Goal: Information Seeking & Learning: Learn about a topic

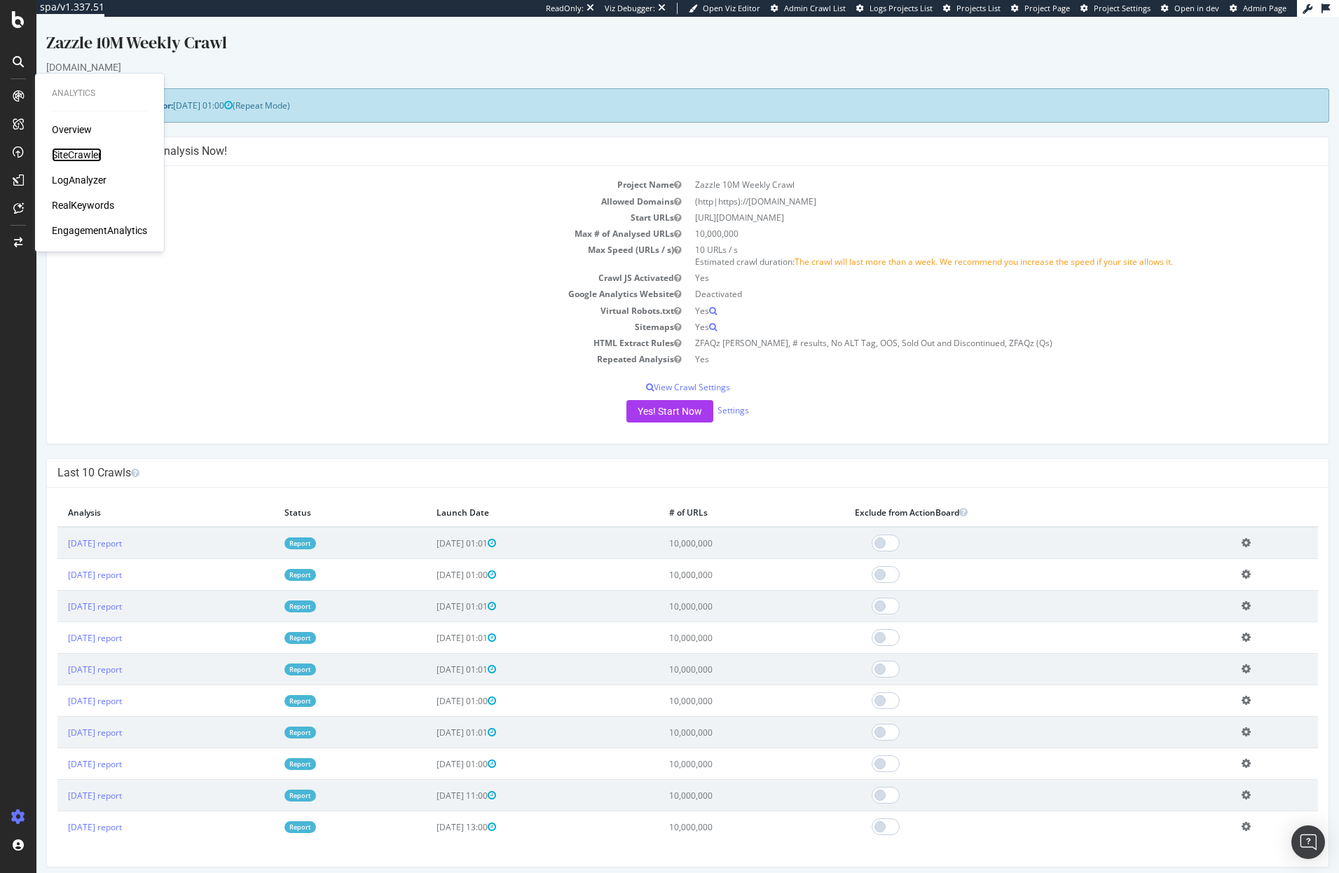
click at [89, 155] on div "SiteCrawler" at bounding box center [77, 155] width 50 height 14
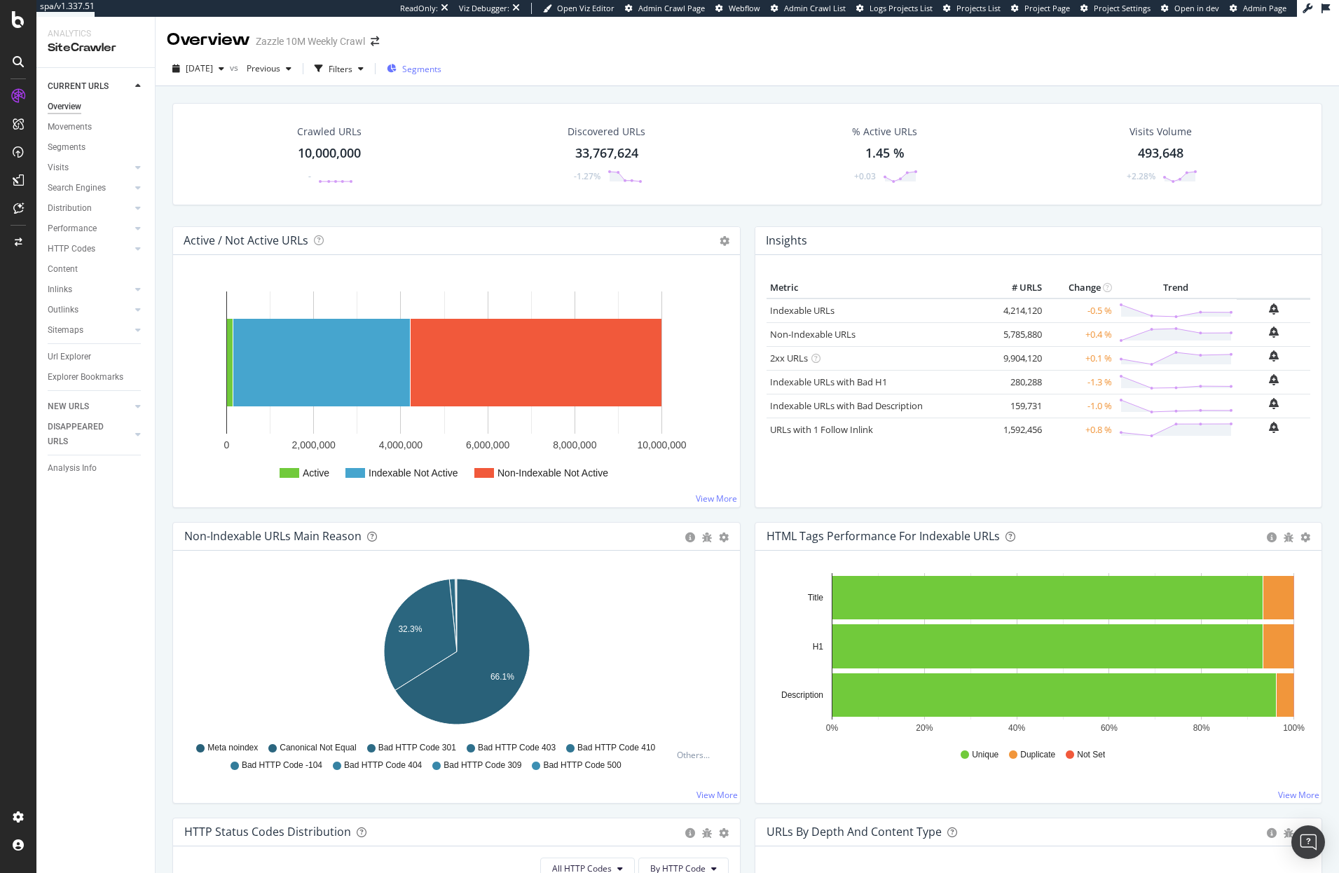
click at [423, 69] on div "Segments" at bounding box center [414, 69] width 55 height 12
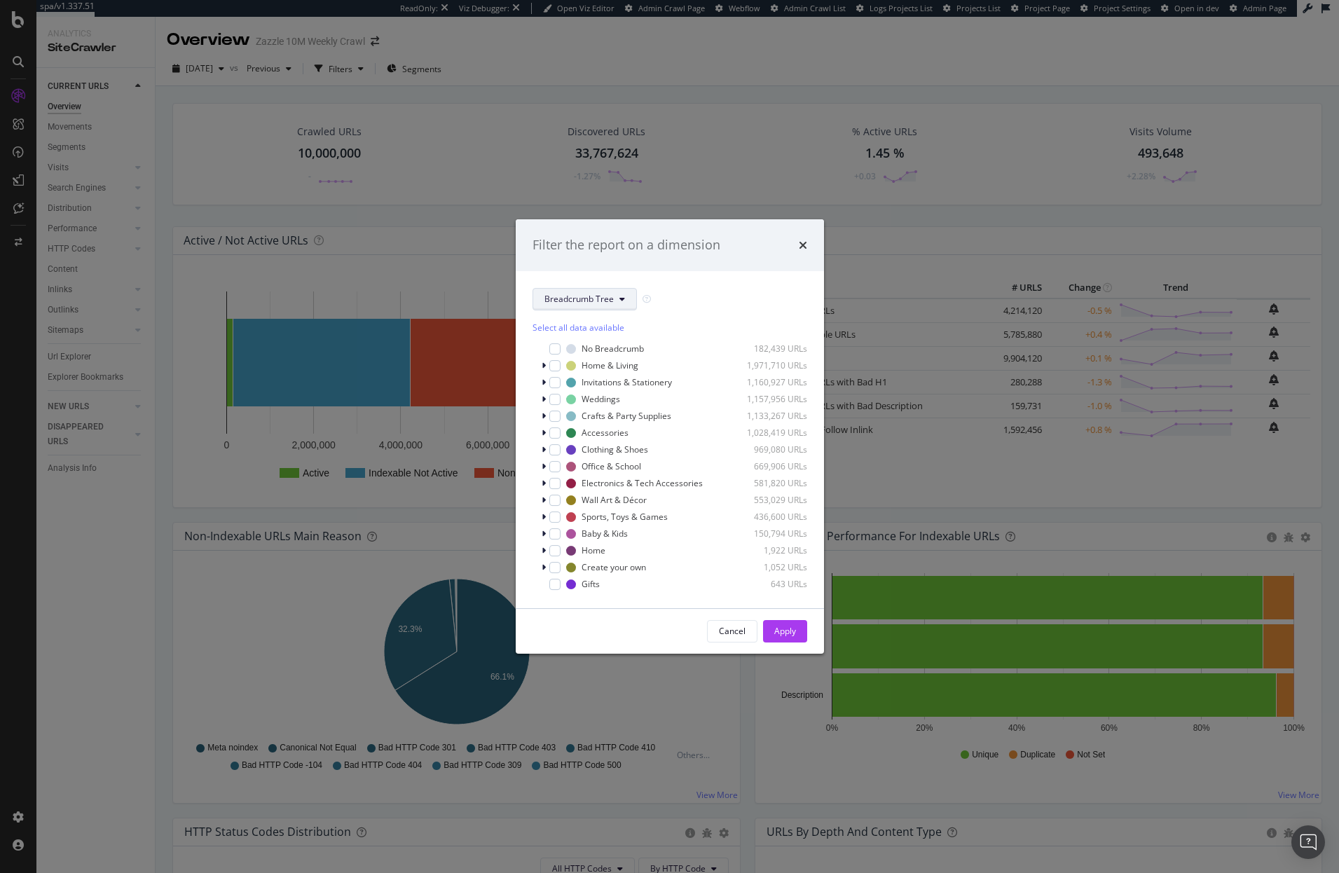
click at [586, 307] on button "Breadcrumb Tree" at bounding box center [585, 299] width 104 height 22
click at [589, 356] on div "pagetype" at bounding box center [591, 349] width 116 height 20
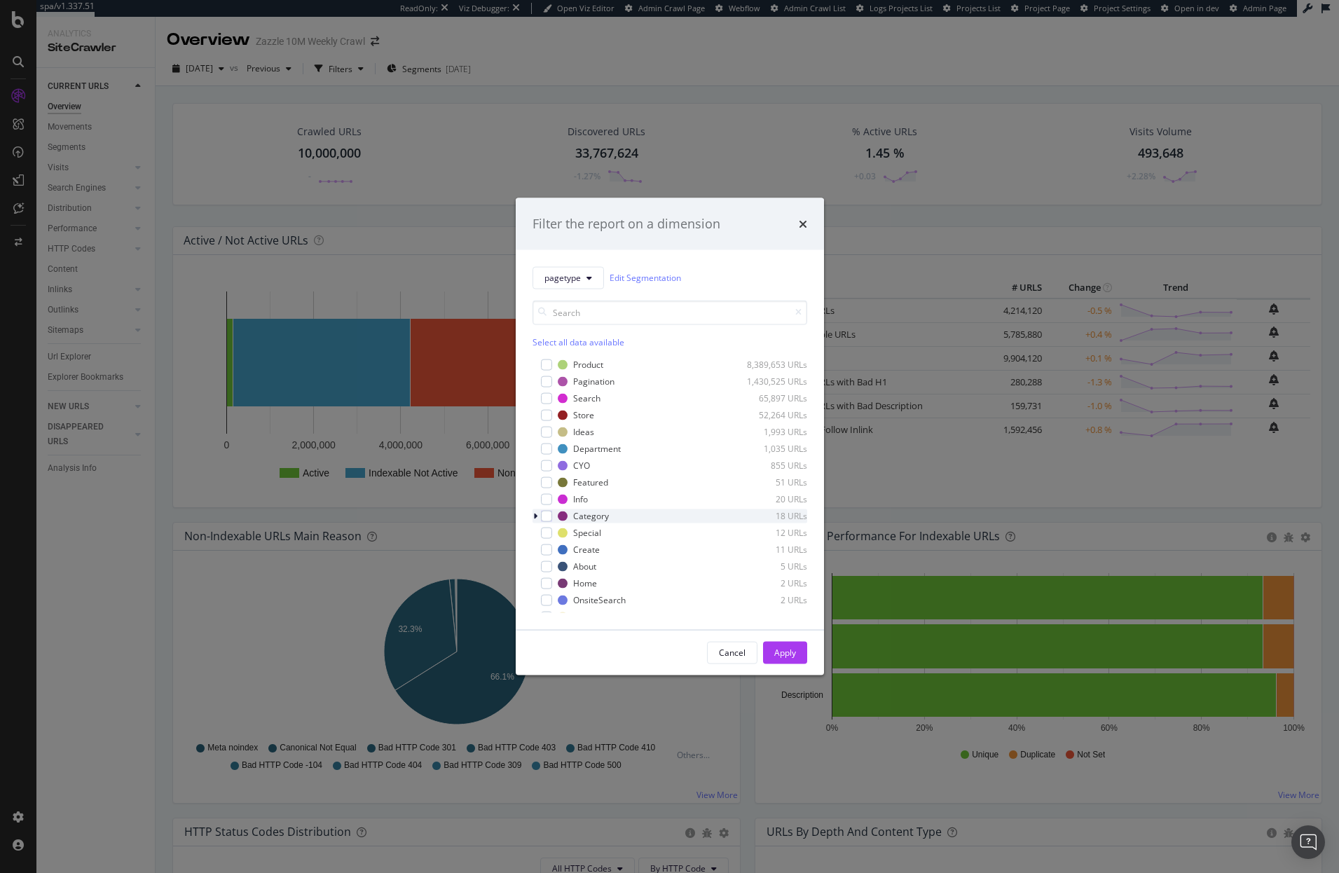
click at [535, 519] on icon "modal" at bounding box center [535, 516] width 4 height 8
click at [535, 519] on icon "modal" at bounding box center [536, 516] width 6 height 8
click at [578, 282] on span "pagetype" at bounding box center [563, 278] width 36 height 12
click at [592, 371] on div "Category-Search-Topics" at bounding box center [591, 379] width 116 height 20
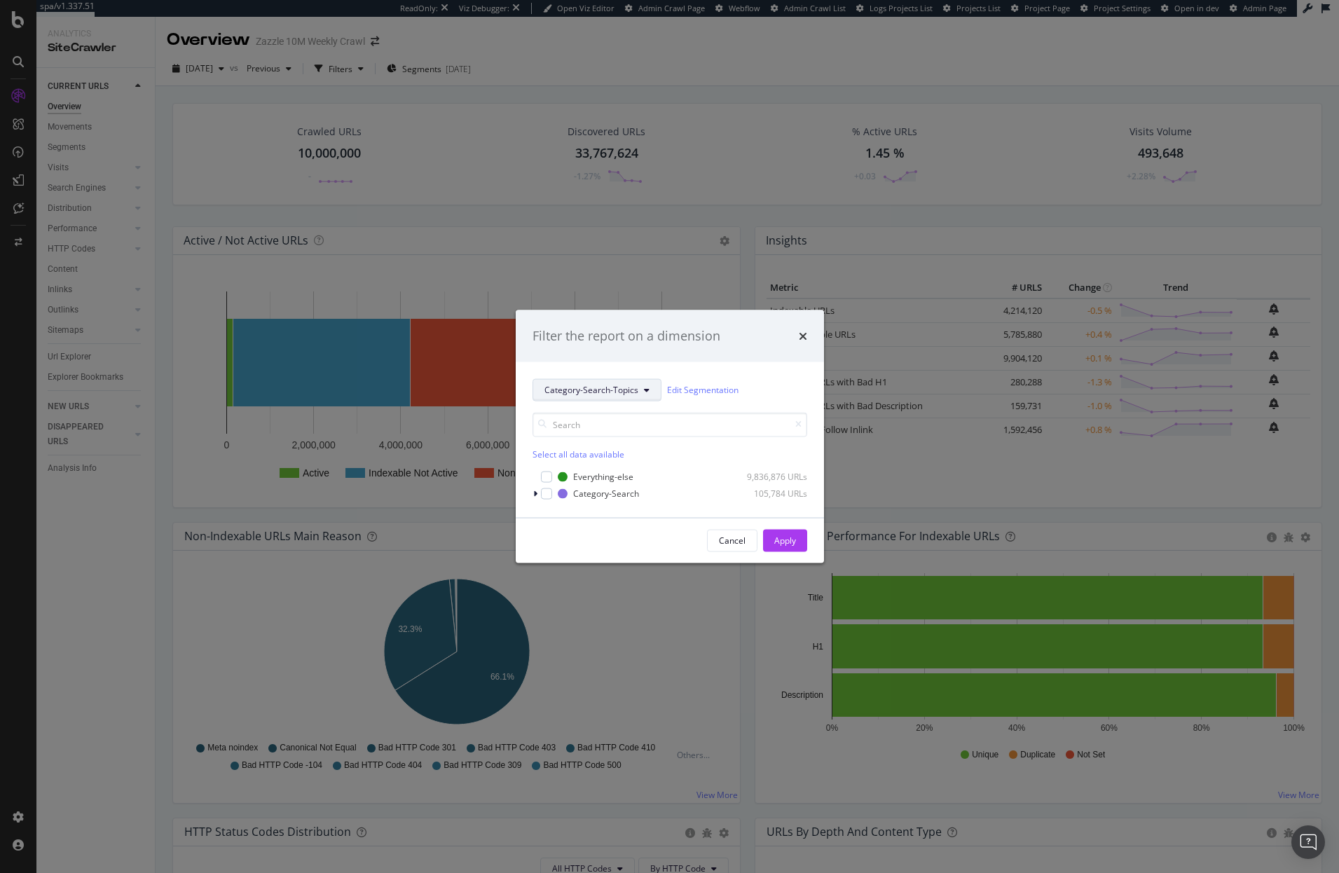
click at [599, 391] on span "Category-Search-Topics" at bounding box center [592, 390] width 94 height 12
click at [588, 445] on span "pagetype" at bounding box center [592, 440] width 95 height 13
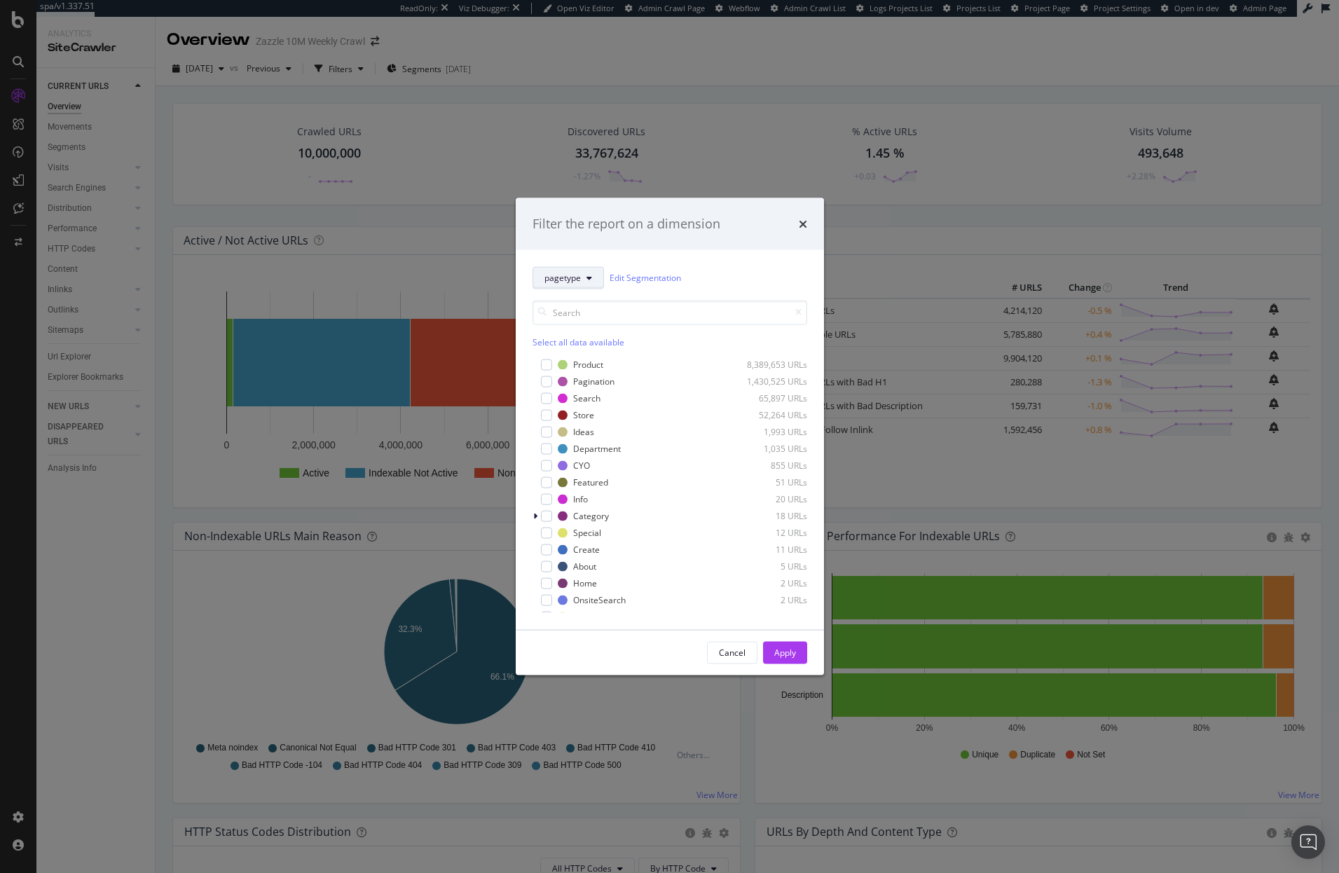
click at [583, 284] on button "pagetype" at bounding box center [568, 277] width 71 height 22
click at [589, 353] on span "Occasions" at bounding box center [592, 354] width 94 height 13
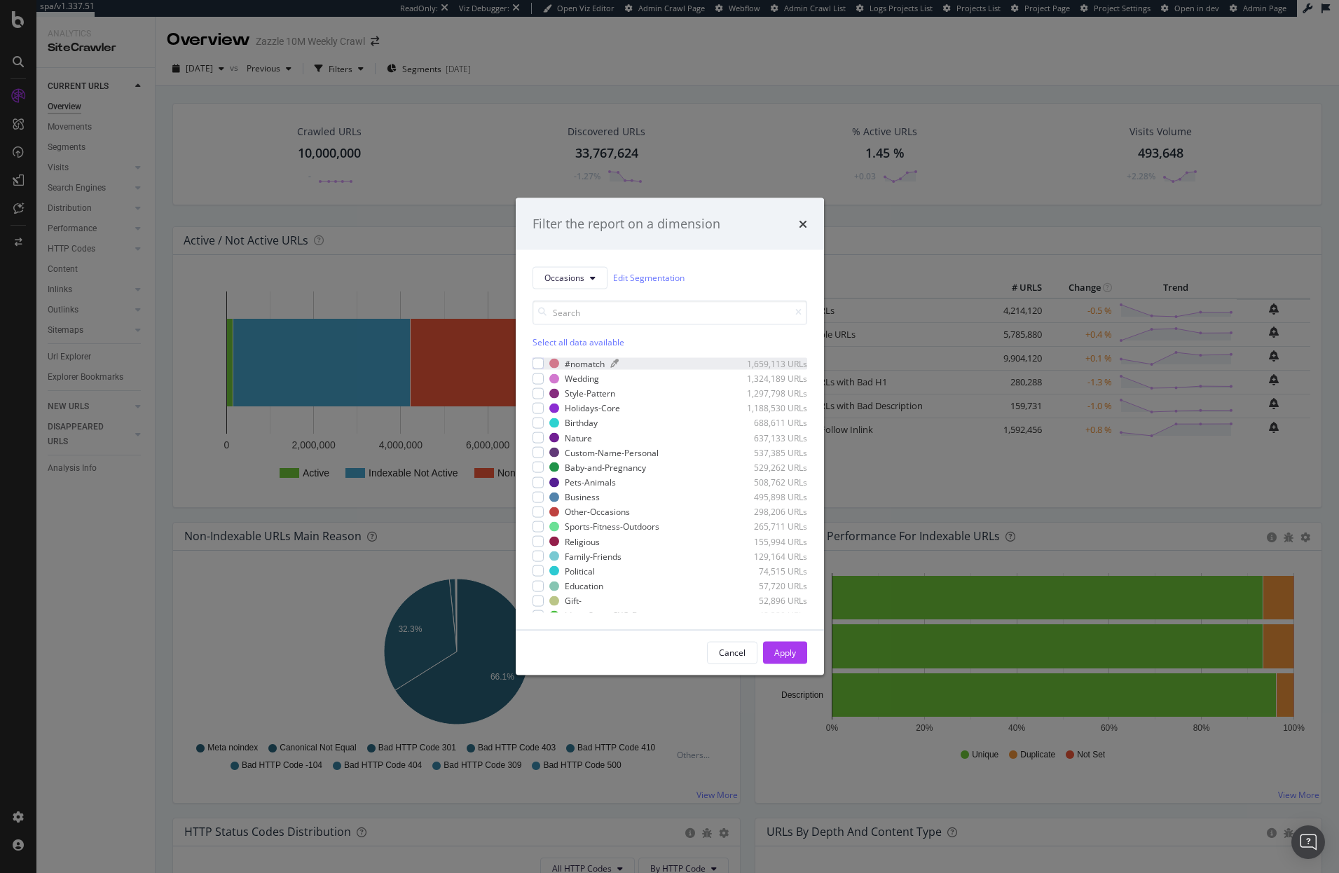
click at [584, 364] on div "#nomatch" at bounding box center [585, 363] width 40 height 12
click at [784, 648] on div "Apply" at bounding box center [785, 653] width 22 height 12
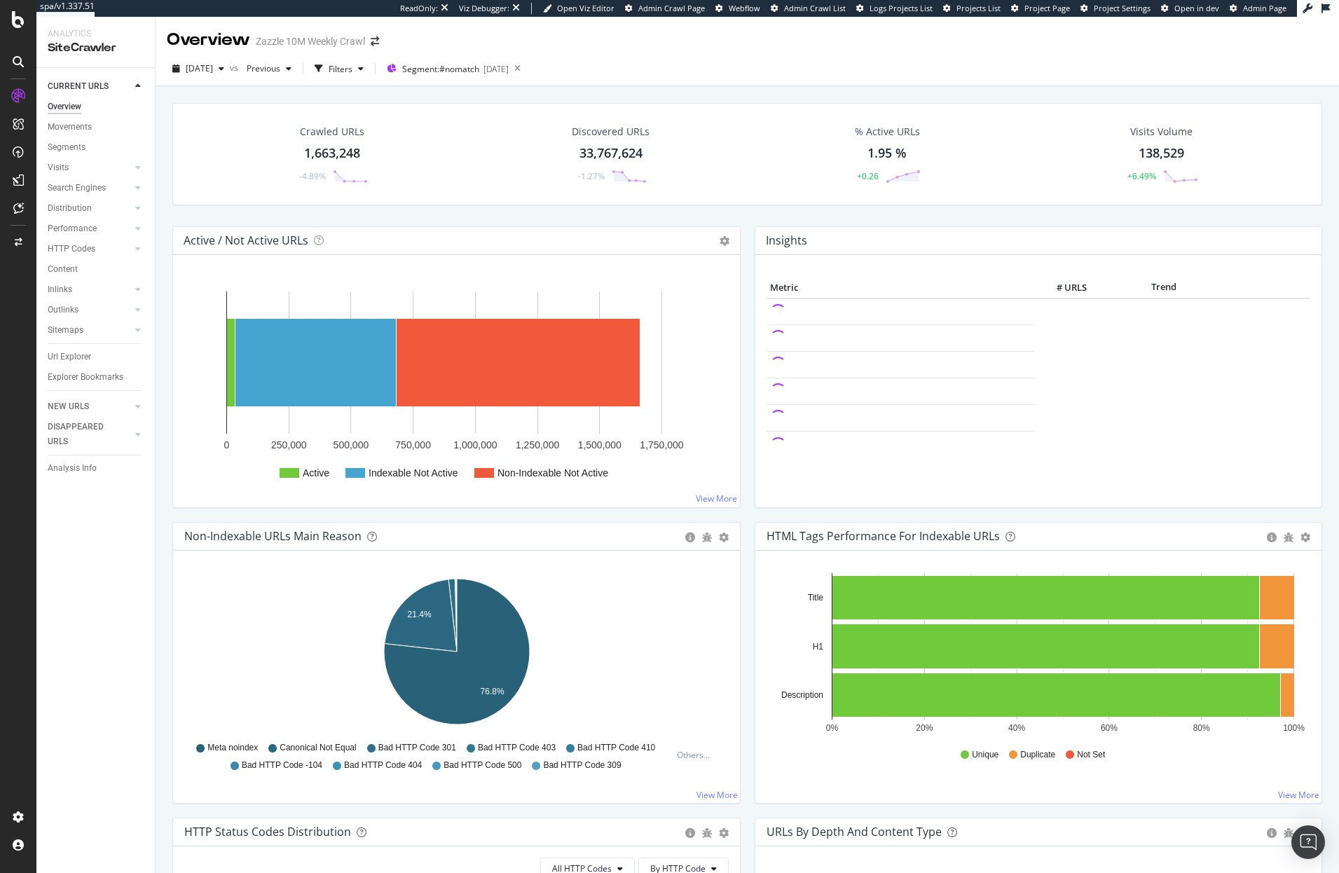
click at [339, 160] on div "1,663,248" at bounding box center [332, 153] width 56 height 18
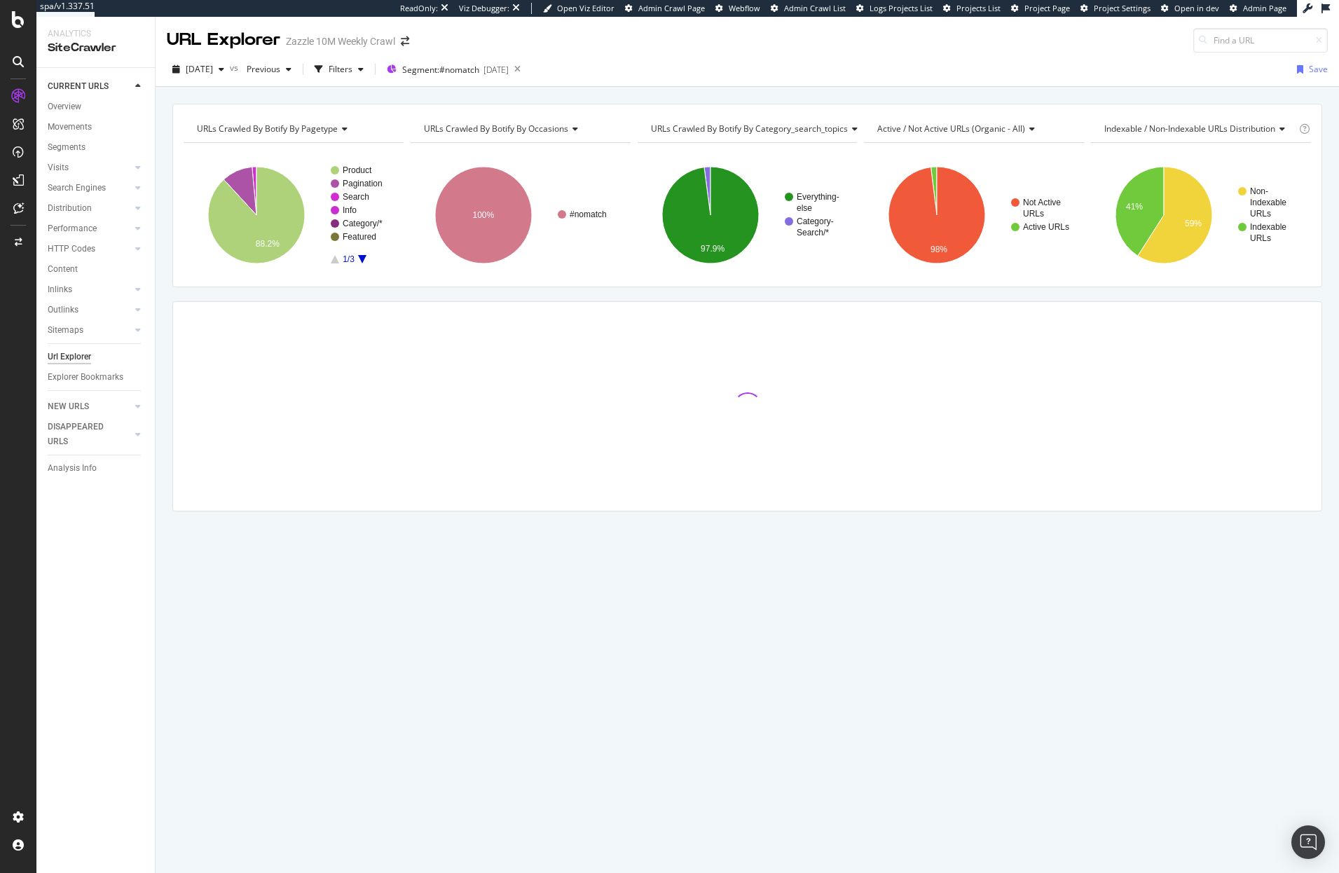
click at [559, 292] on div "URLs Crawled By Botify By pagetype Chart (by Value) Table Expand Export as CSV …" at bounding box center [748, 332] width 1184 height 457
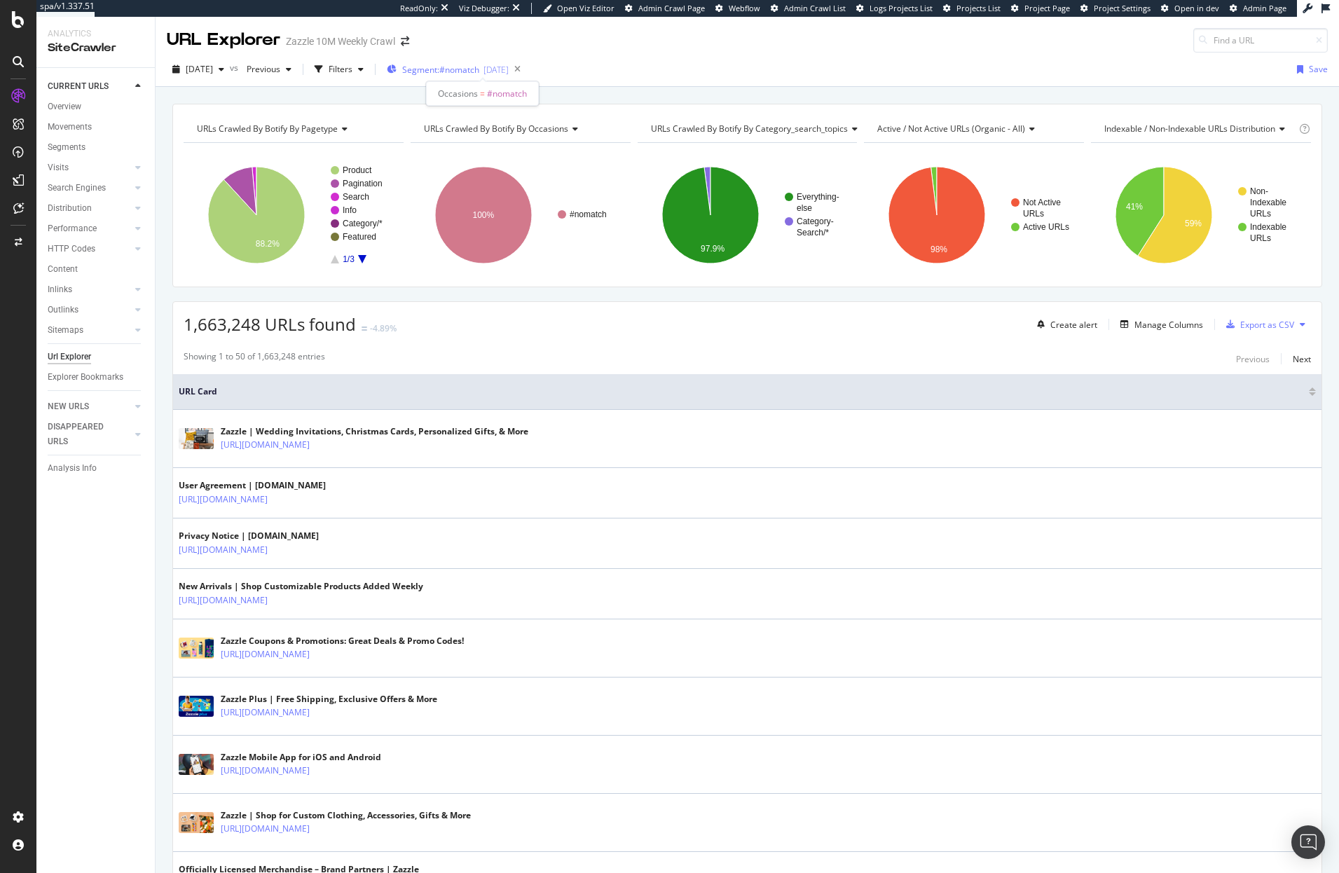
click at [479, 71] on span "Segment: #nomatch" at bounding box center [440, 70] width 77 height 12
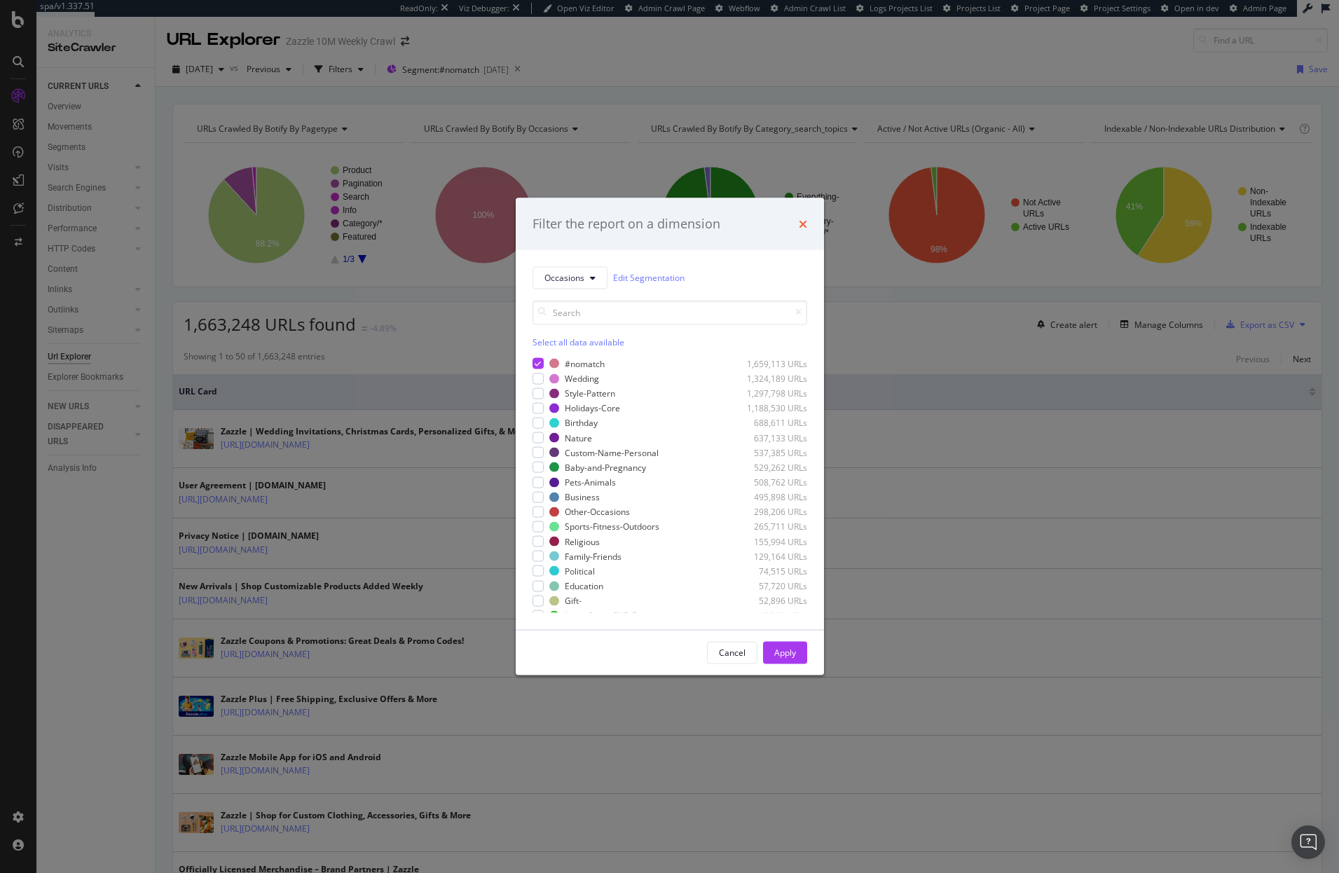
click at [799, 226] on icon "times" at bounding box center [803, 223] width 8 height 11
